Goal: Use online tool/utility: Utilize a website feature to perform a specific function

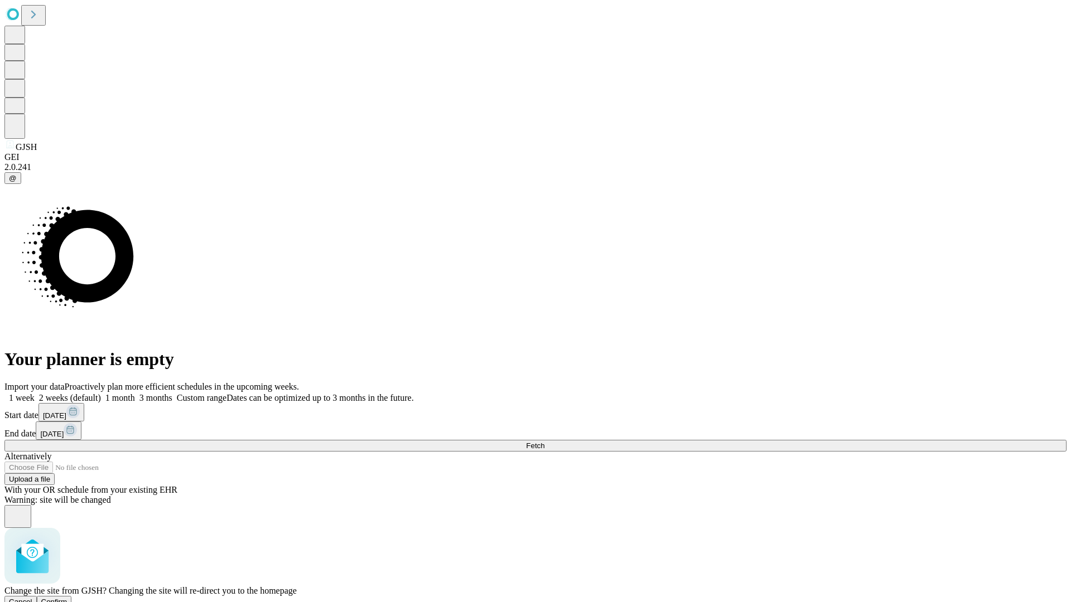
click at [67, 598] on span "Confirm" at bounding box center [54, 602] width 26 height 8
click at [135, 393] on label "1 month" at bounding box center [118, 397] width 34 height 9
click at [544, 442] on span "Fetch" at bounding box center [535, 446] width 18 height 8
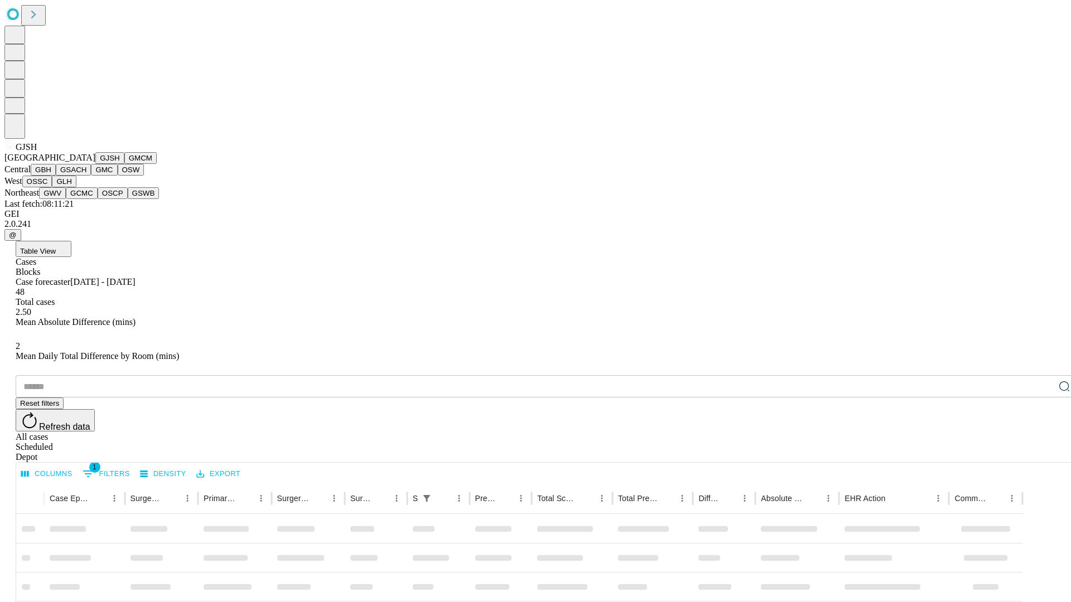
click at [124, 164] on button "GMCM" at bounding box center [140, 158] width 32 height 12
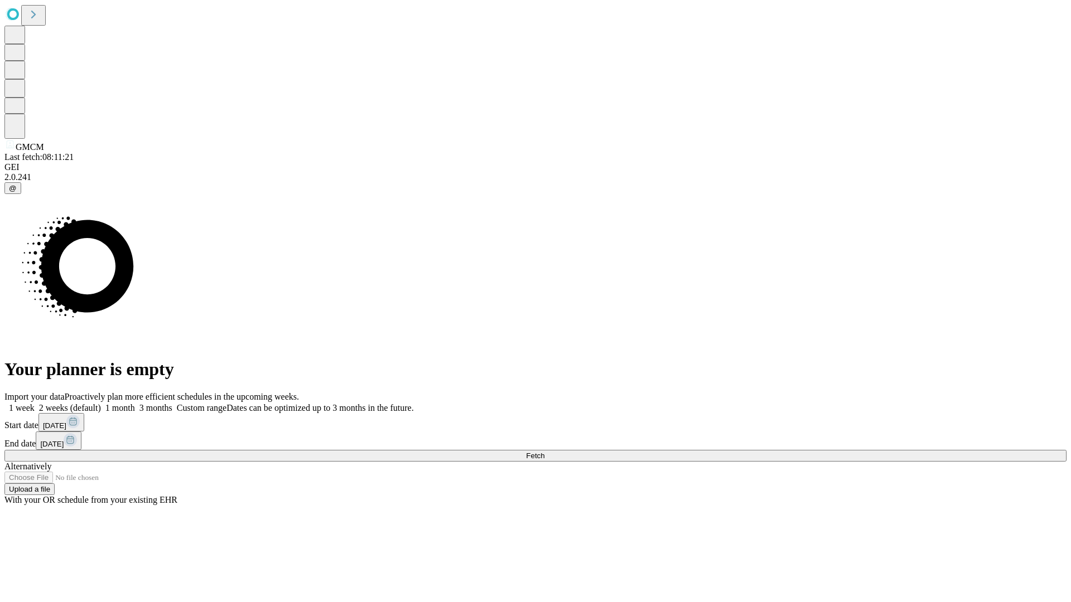
click at [135, 403] on label "1 month" at bounding box center [118, 407] width 34 height 9
click at [544, 452] on span "Fetch" at bounding box center [535, 456] width 18 height 8
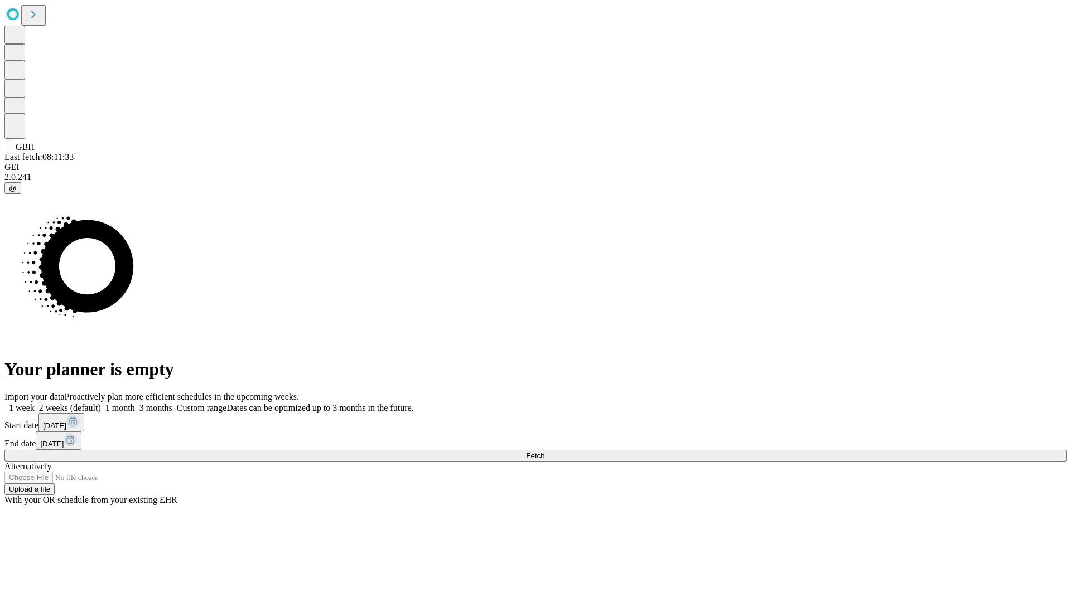
click at [544, 452] on span "Fetch" at bounding box center [535, 456] width 18 height 8
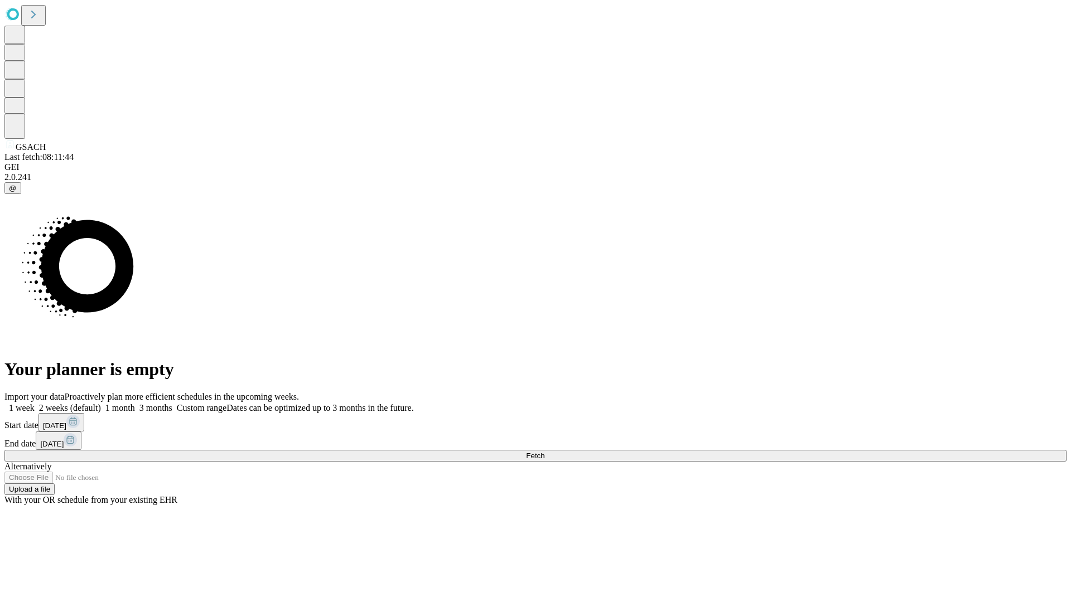
click at [135, 403] on label "1 month" at bounding box center [118, 407] width 34 height 9
click at [544, 452] on span "Fetch" at bounding box center [535, 456] width 18 height 8
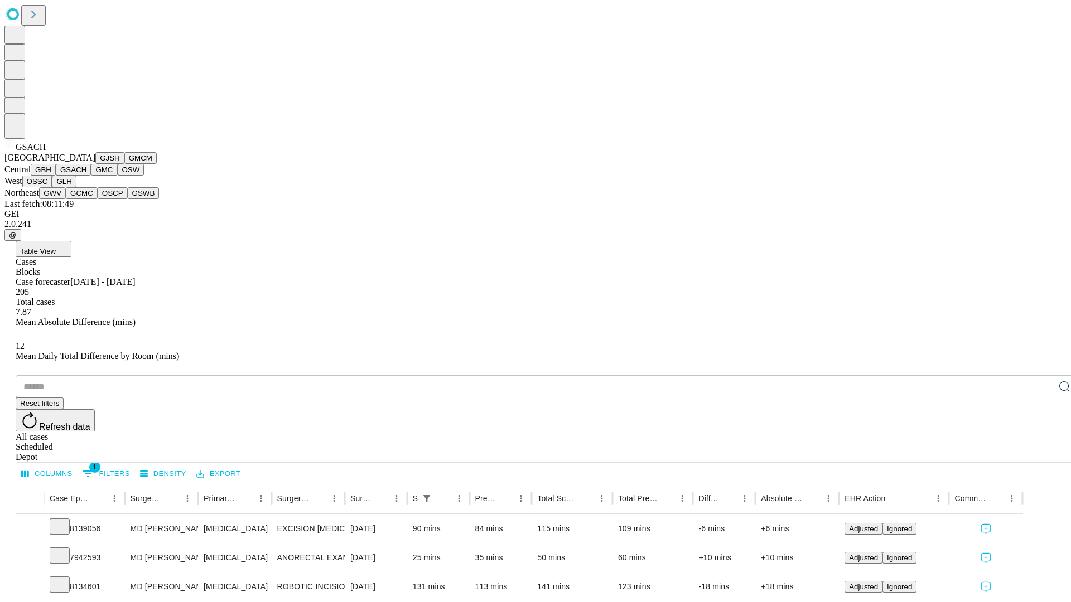
click at [91, 176] on button "GMC" at bounding box center [104, 170] width 26 height 12
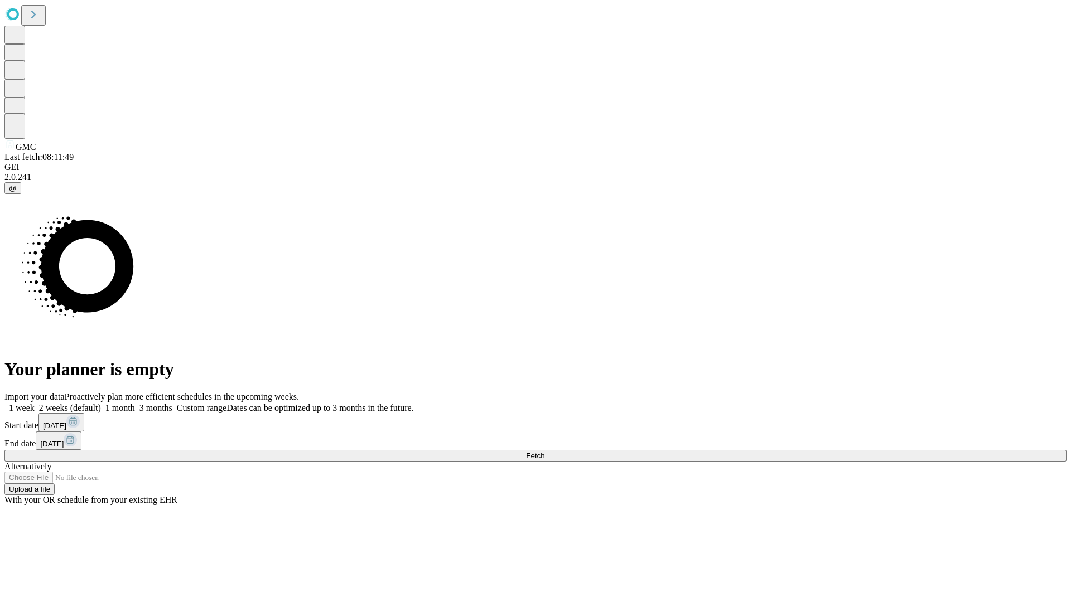
click at [135, 403] on label "1 month" at bounding box center [118, 407] width 34 height 9
click at [544, 452] on span "Fetch" at bounding box center [535, 456] width 18 height 8
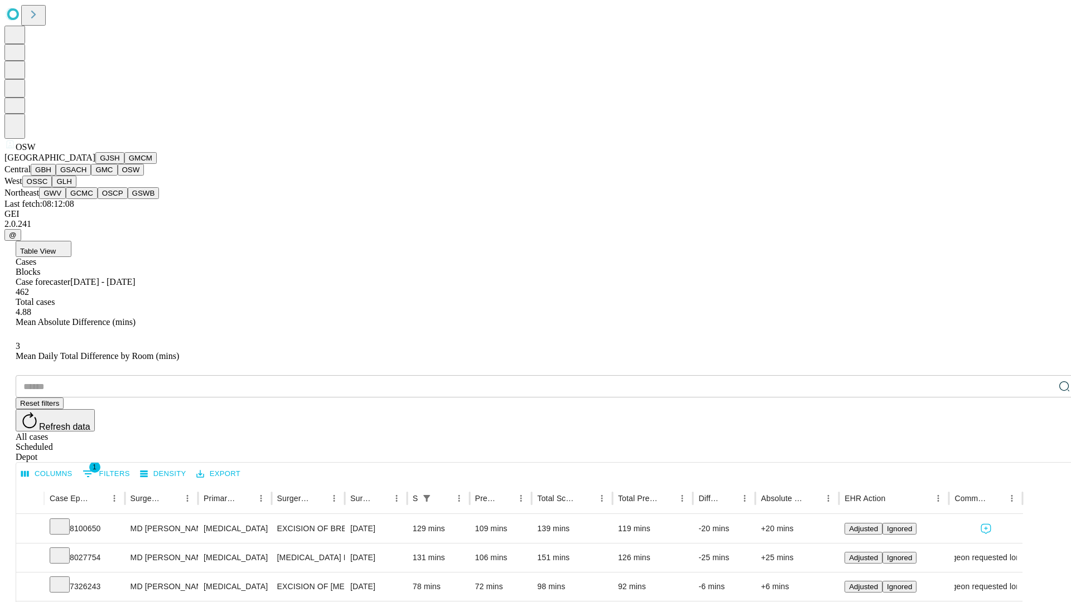
click at [52, 187] on button "OSSC" at bounding box center [37, 182] width 30 height 12
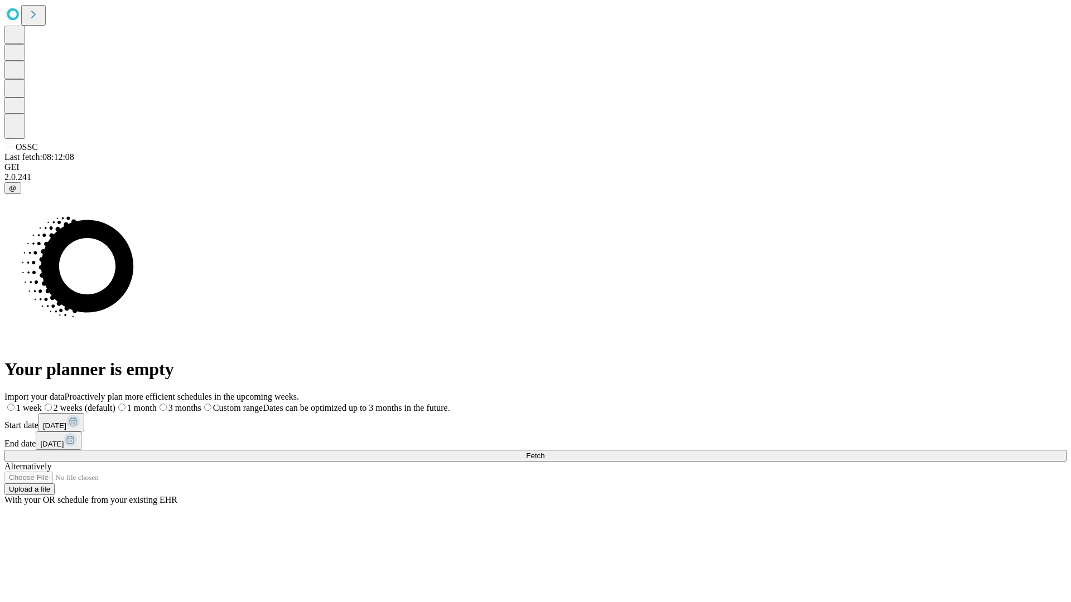
click at [157, 403] on label "1 month" at bounding box center [135, 407] width 41 height 9
click at [544, 452] on span "Fetch" at bounding box center [535, 456] width 18 height 8
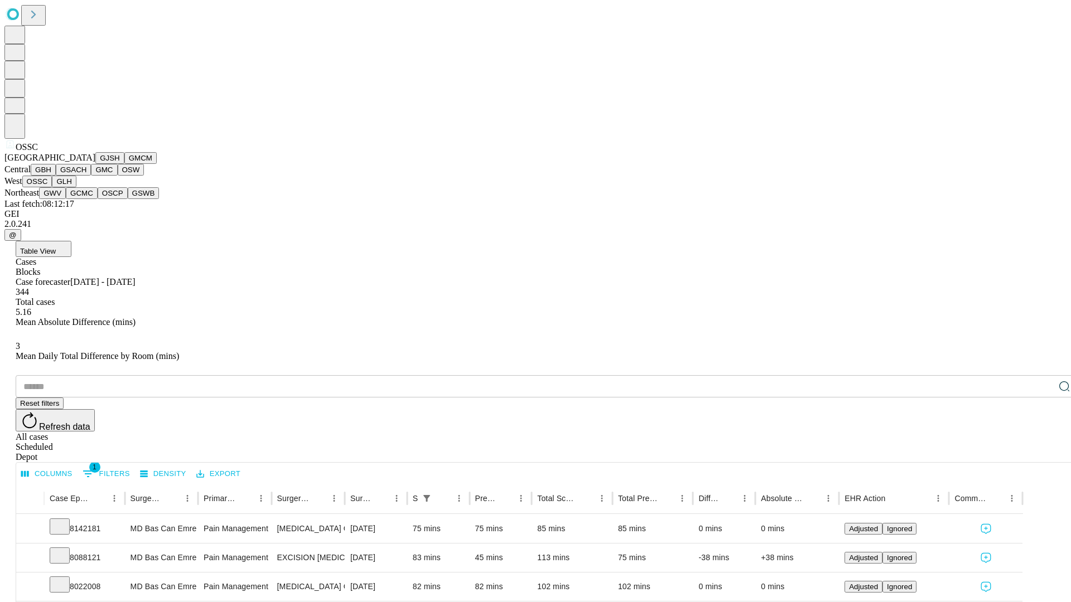
click at [76, 187] on button "GLH" at bounding box center [64, 182] width 24 height 12
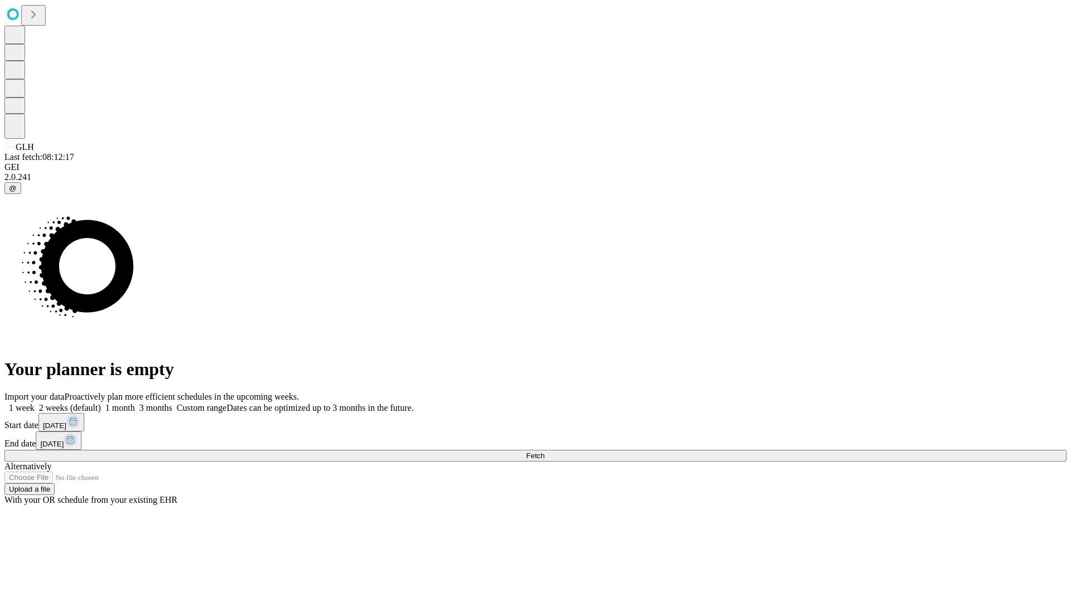
click at [544, 452] on span "Fetch" at bounding box center [535, 456] width 18 height 8
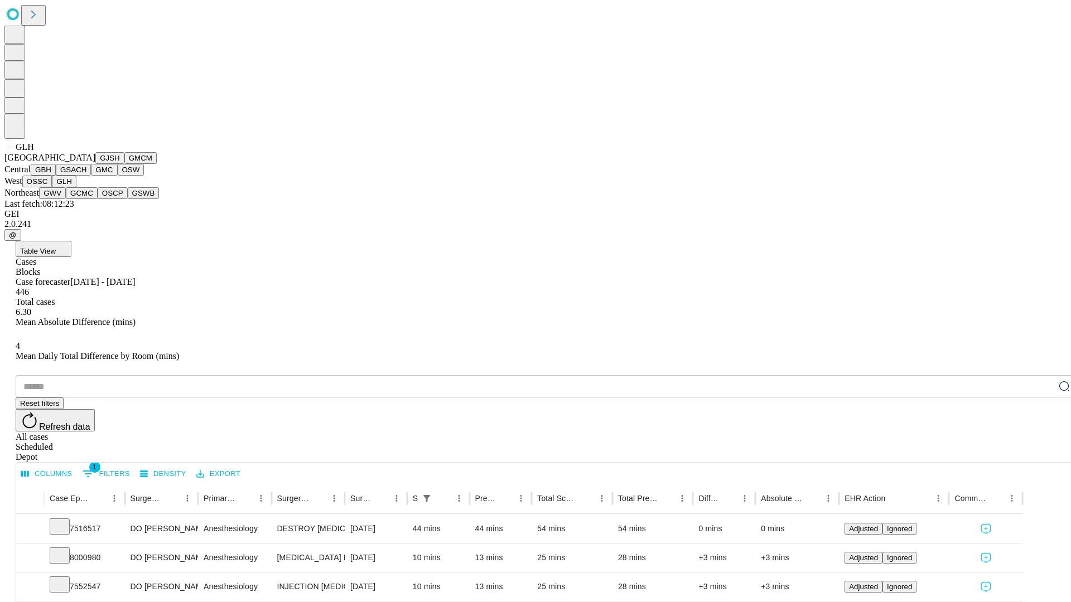
click at [66, 199] on button "GWV" at bounding box center [52, 193] width 27 height 12
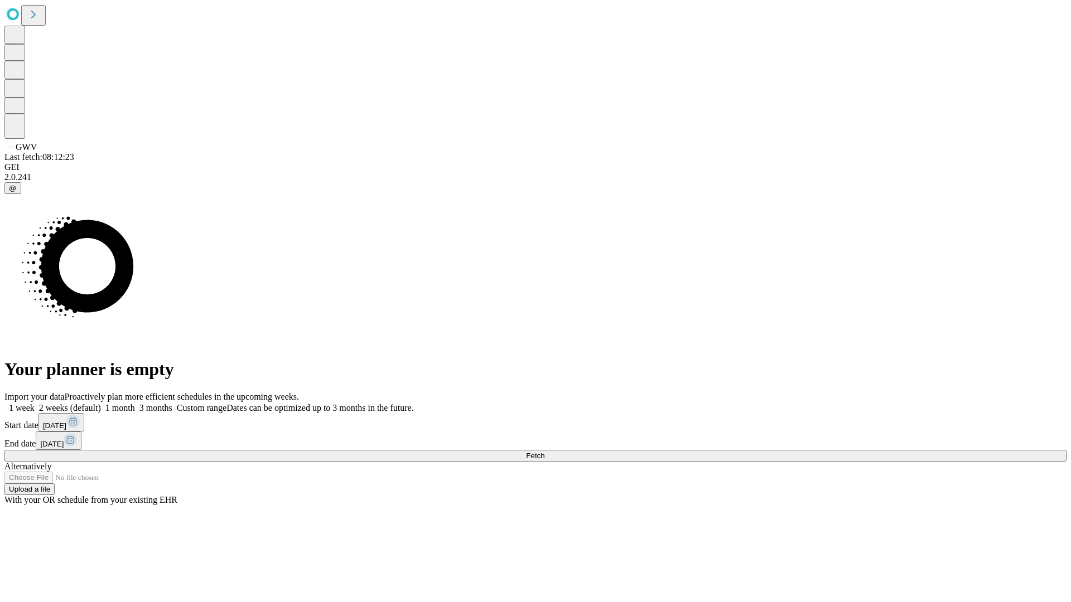
click at [135, 403] on label "1 month" at bounding box center [118, 407] width 34 height 9
click at [544, 452] on span "Fetch" at bounding box center [535, 456] width 18 height 8
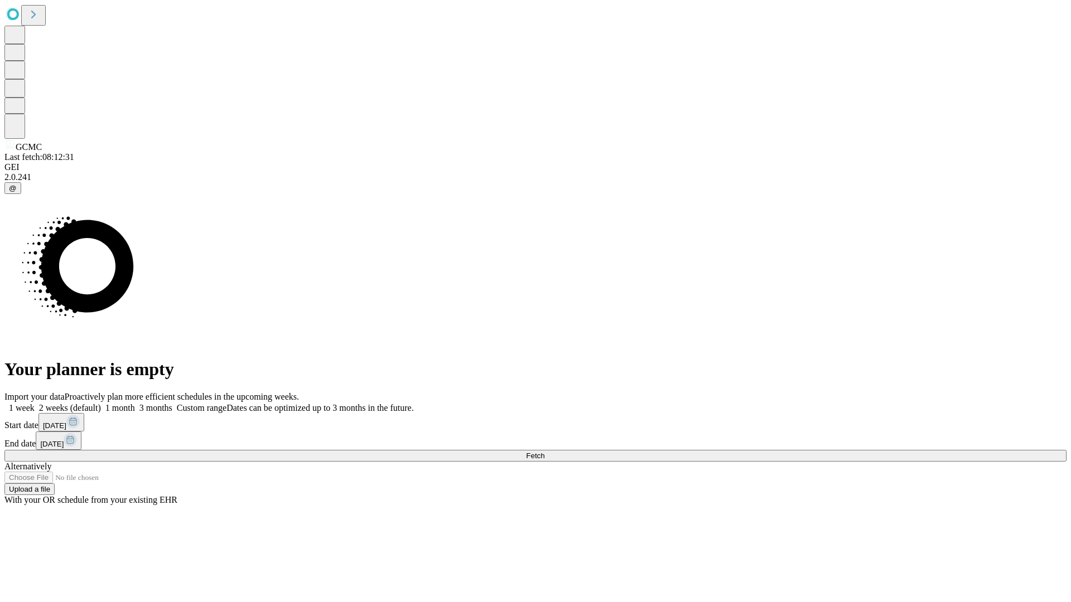
click at [135, 403] on label "1 month" at bounding box center [118, 407] width 34 height 9
click at [544, 452] on span "Fetch" at bounding box center [535, 456] width 18 height 8
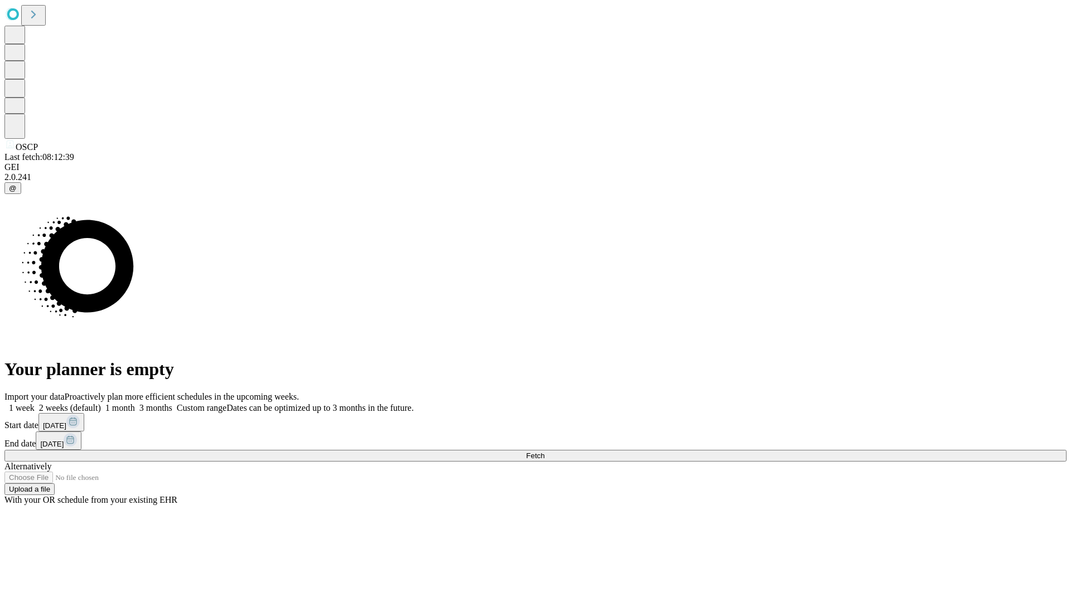
click at [135, 403] on label "1 month" at bounding box center [118, 407] width 34 height 9
click at [544, 452] on span "Fetch" at bounding box center [535, 456] width 18 height 8
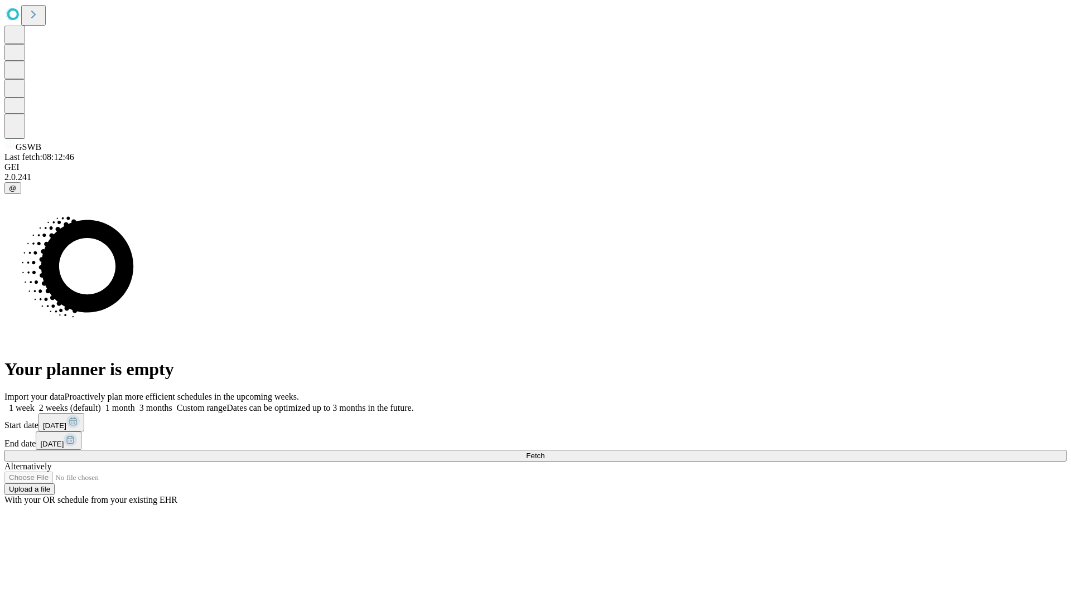
click at [544, 452] on span "Fetch" at bounding box center [535, 456] width 18 height 8
